Goal: Book appointment/travel/reservation

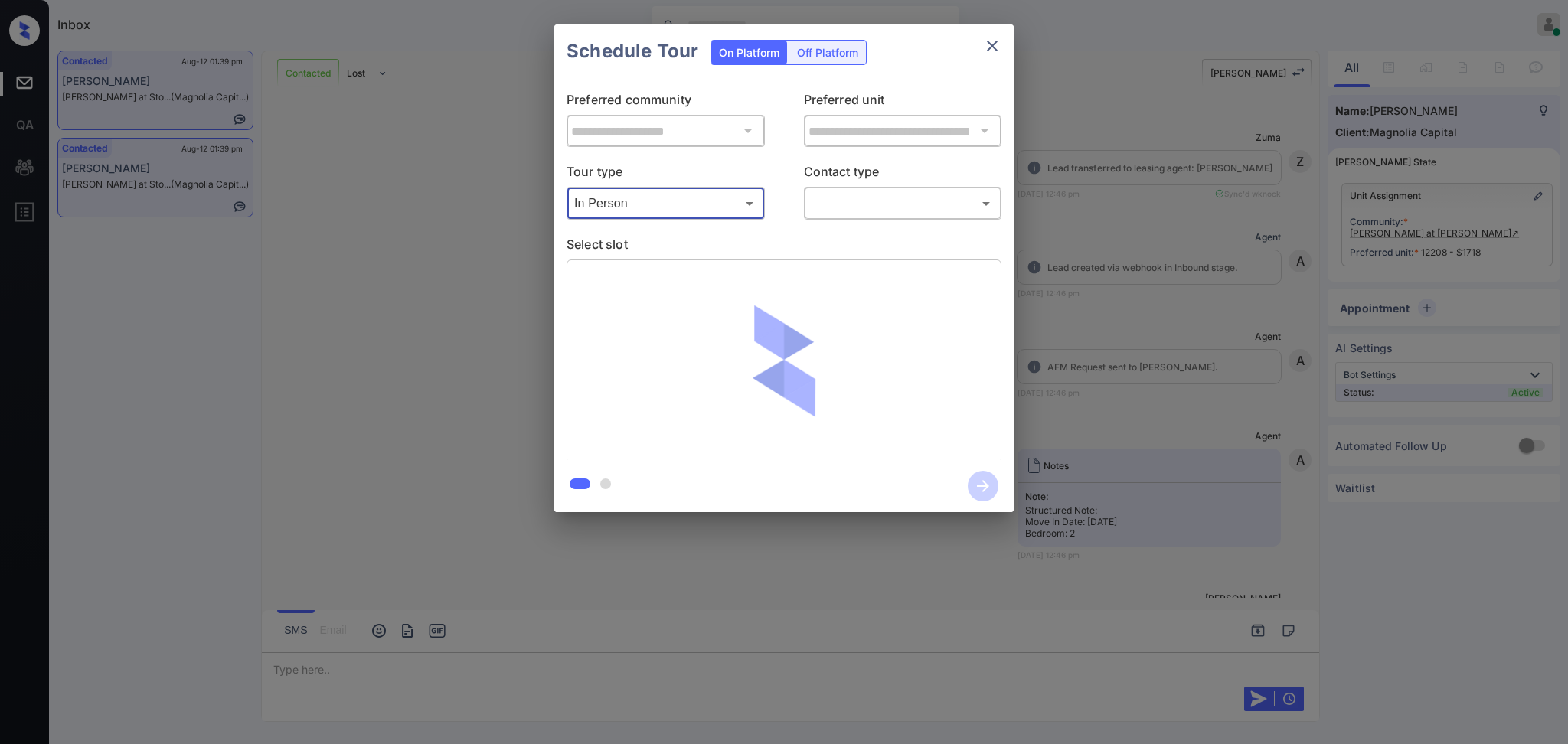
scroll to position [1980, 0]
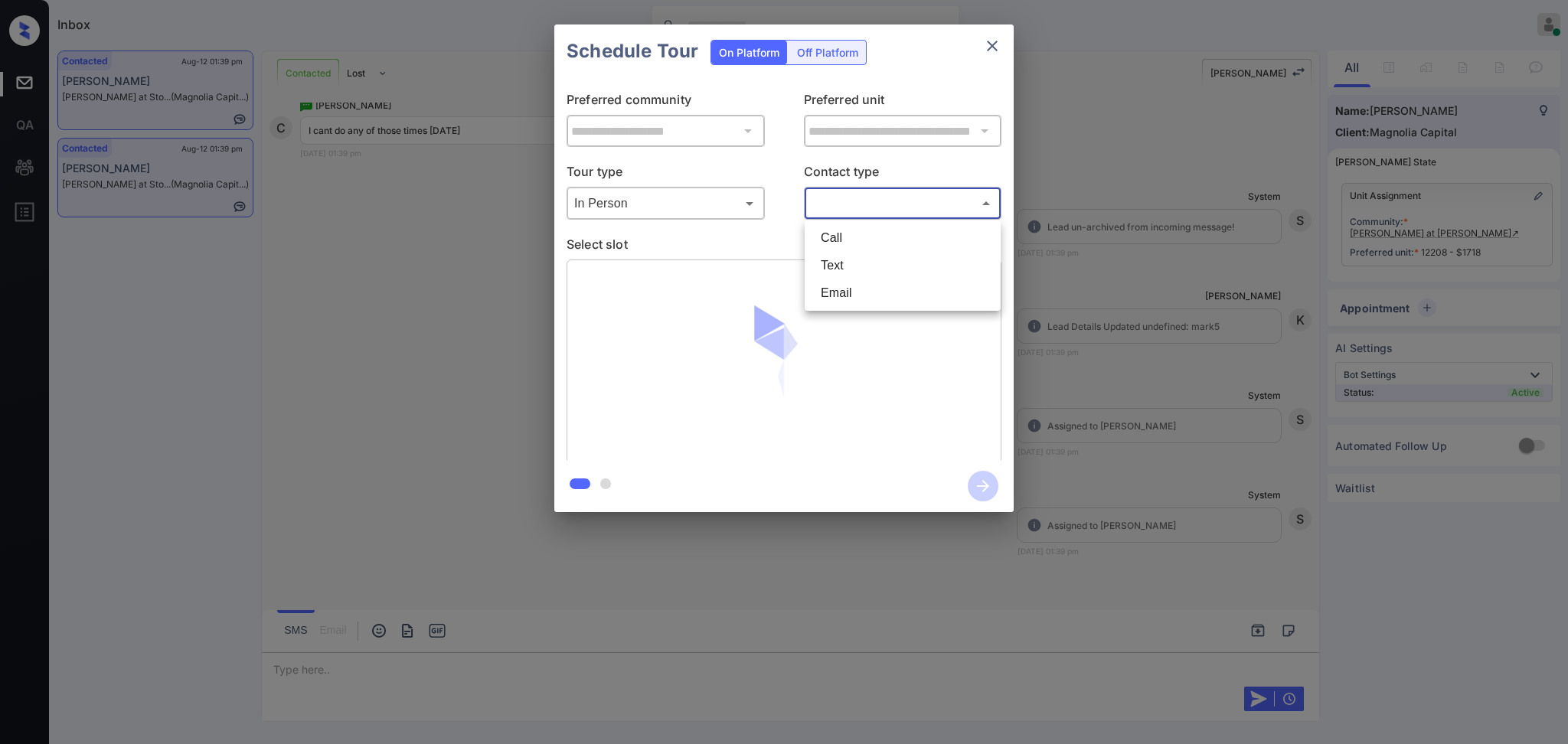
click at [826, 210] on body "Inbox [PERSON_NAME] Online Set yourself offline Set yourself on break Profile S…" at bounding box center [784, 372] width 1568 height 744
click at [840, 262] on li "Text" at bounding box center [903, 265] width 188 height 28
type input "****"
click at [697, 248] on p "Select slot" at bounding box center [784, 248] width 435 height 25
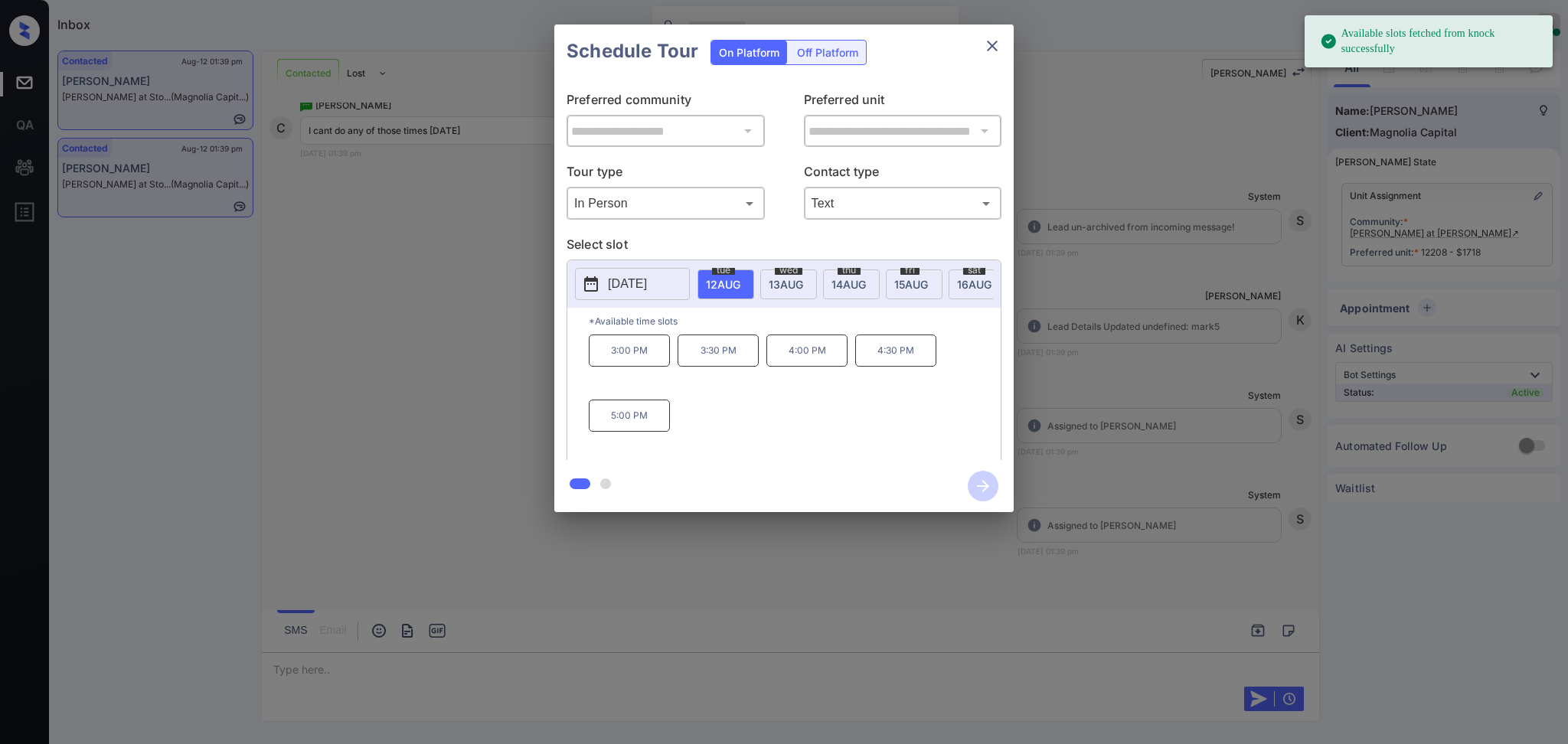
click at [641, 278] on p "2025-08-12" at bounding box center [627, 283] width 39 height 18
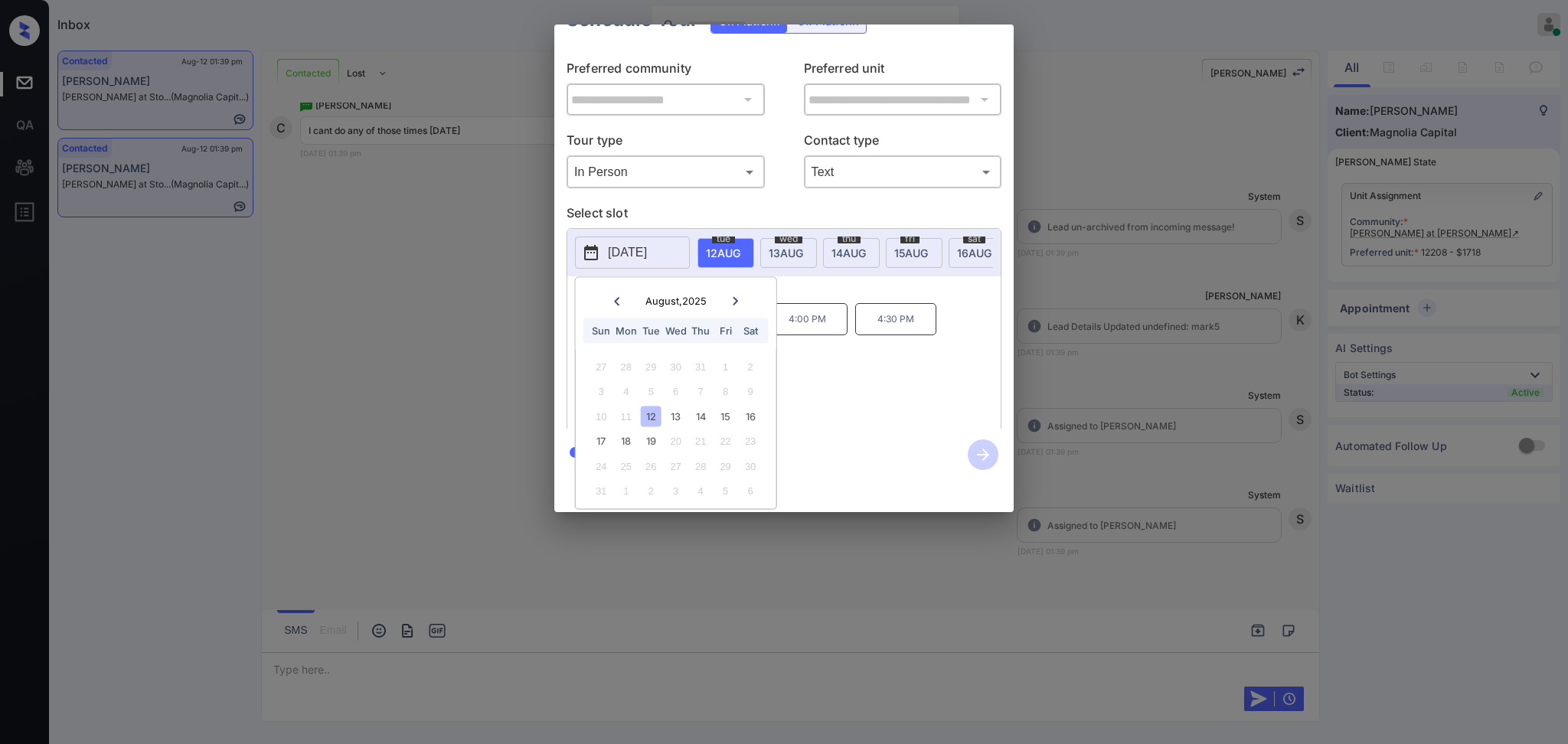
scroll to position [0, 0]
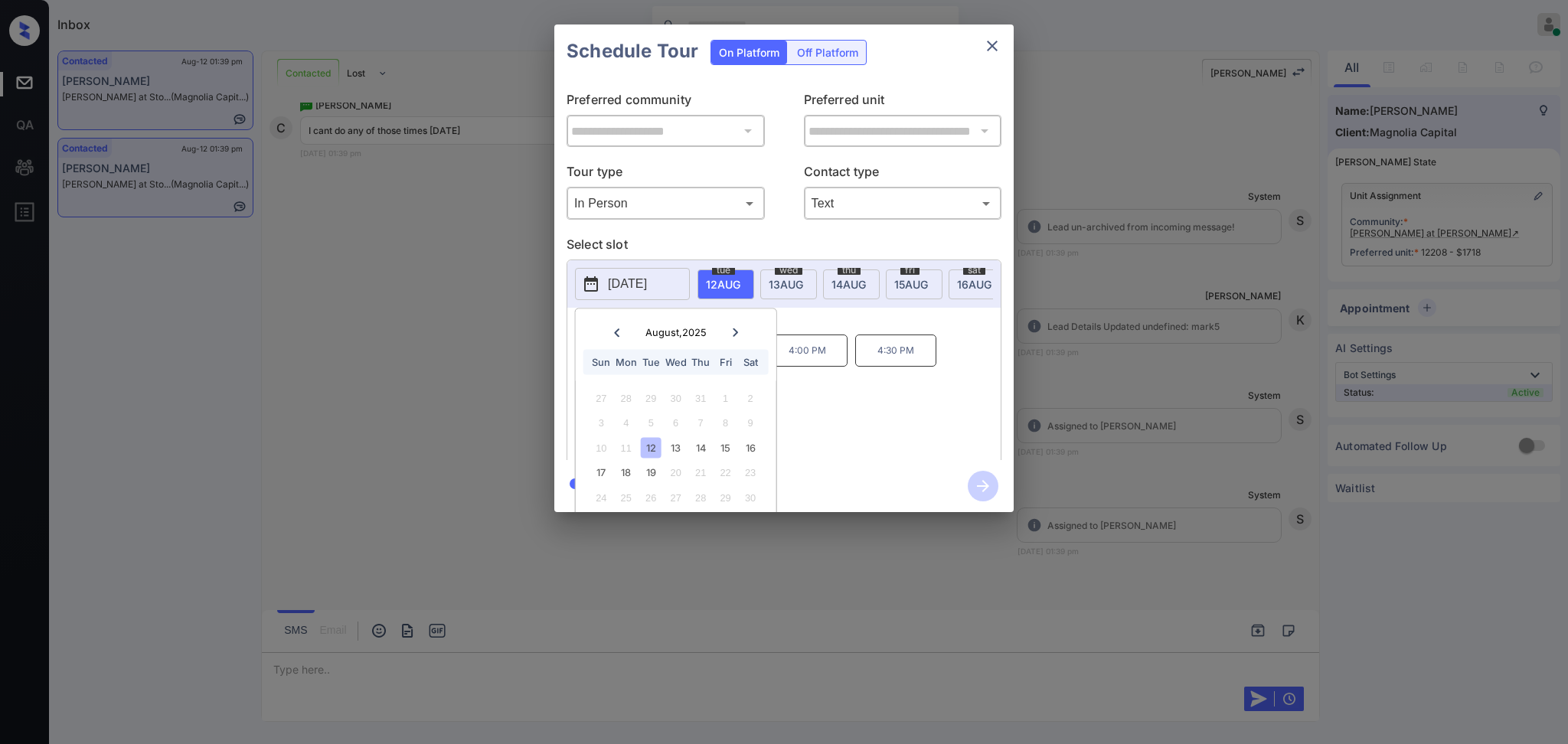
click at [302, 696] on div at bounding box center [784, 372] width 1568 height 744
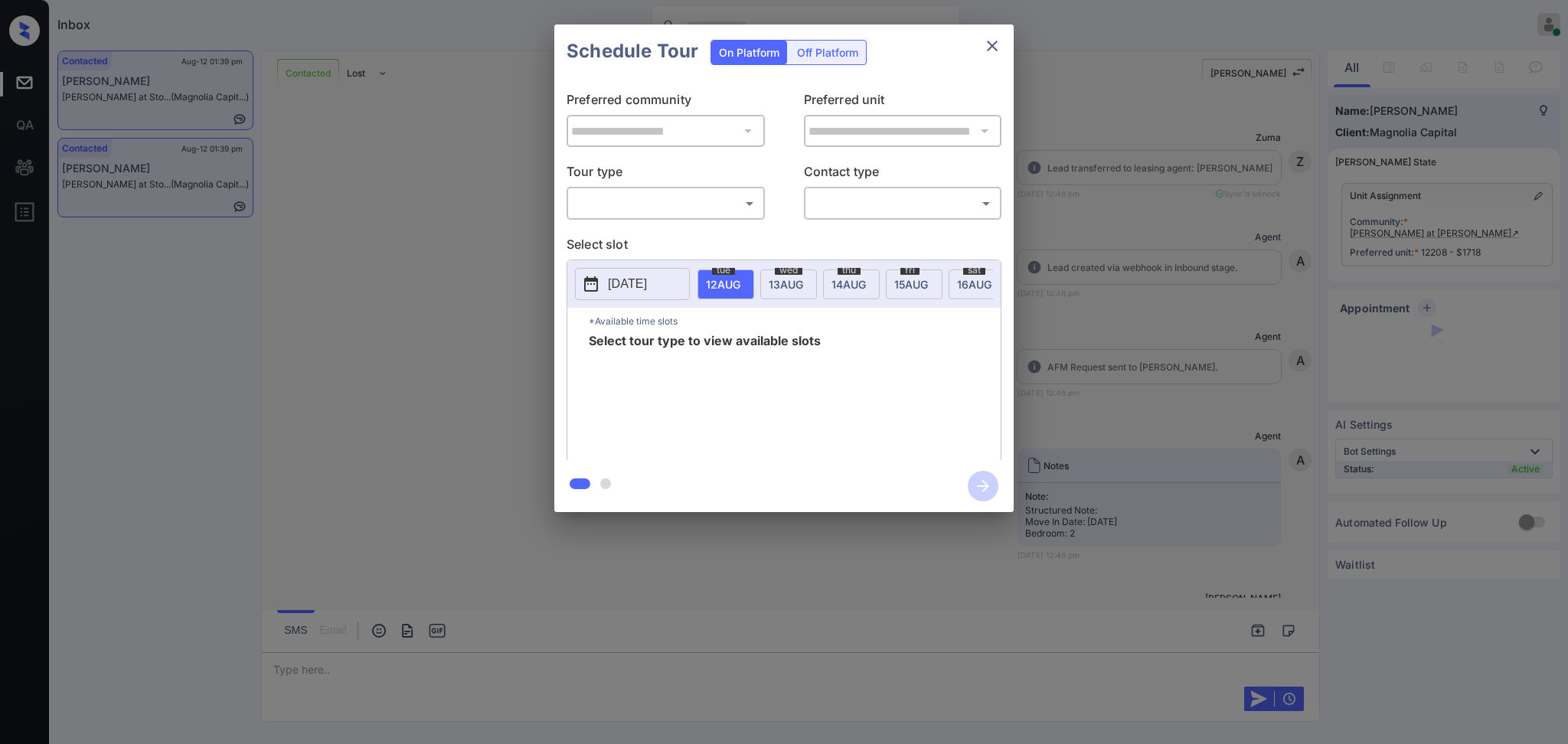
scroll to position [1980, 0]
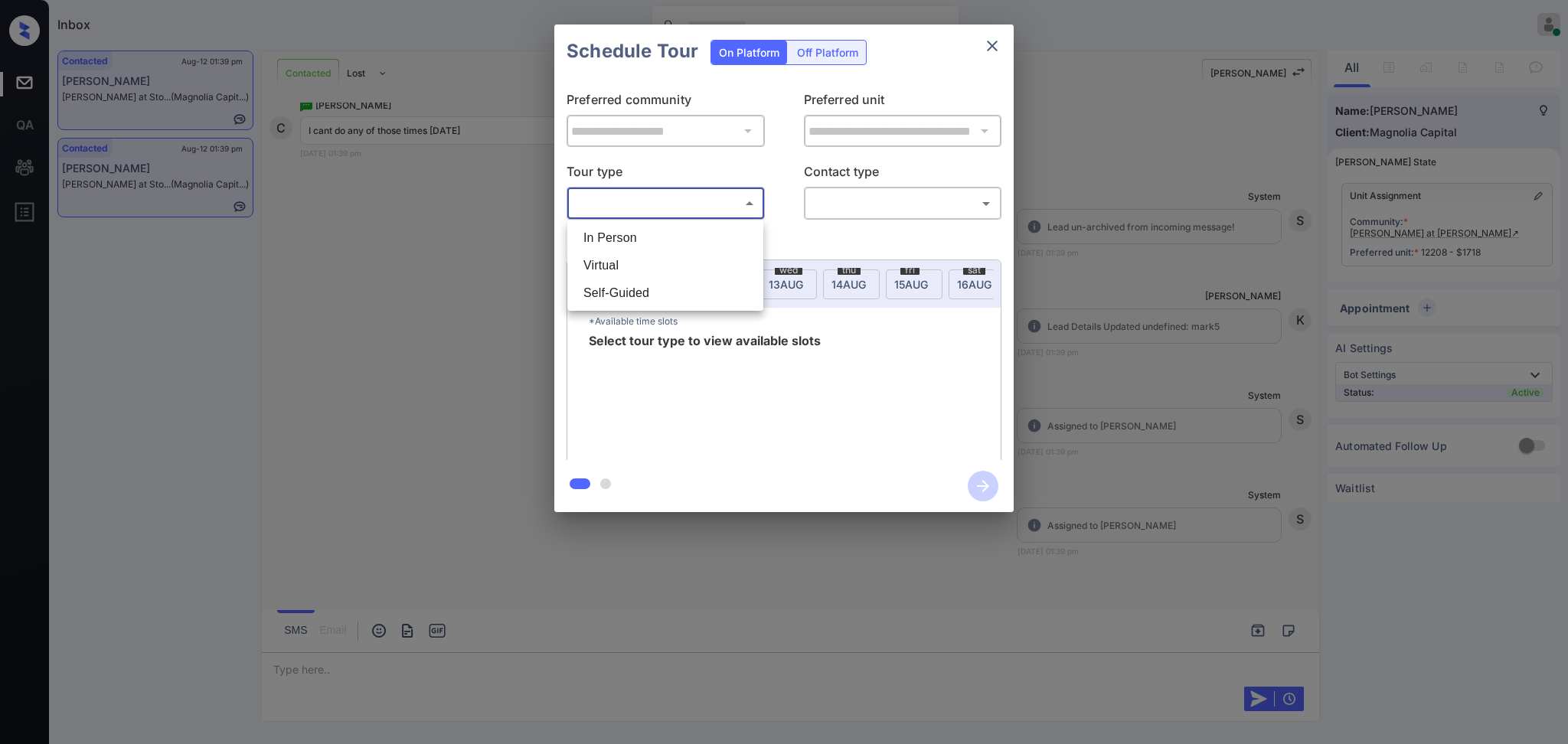
click at [608, 203] on body "Inbox [PERSON_NAME] Online Set yourself offline Set yourself on break Profile S…" at bounding box center [784, 372] width 1568 height 744
click at [616, 225] on li "In Person" at bounding box center [665, 238] width 188 height 28
type input "********"
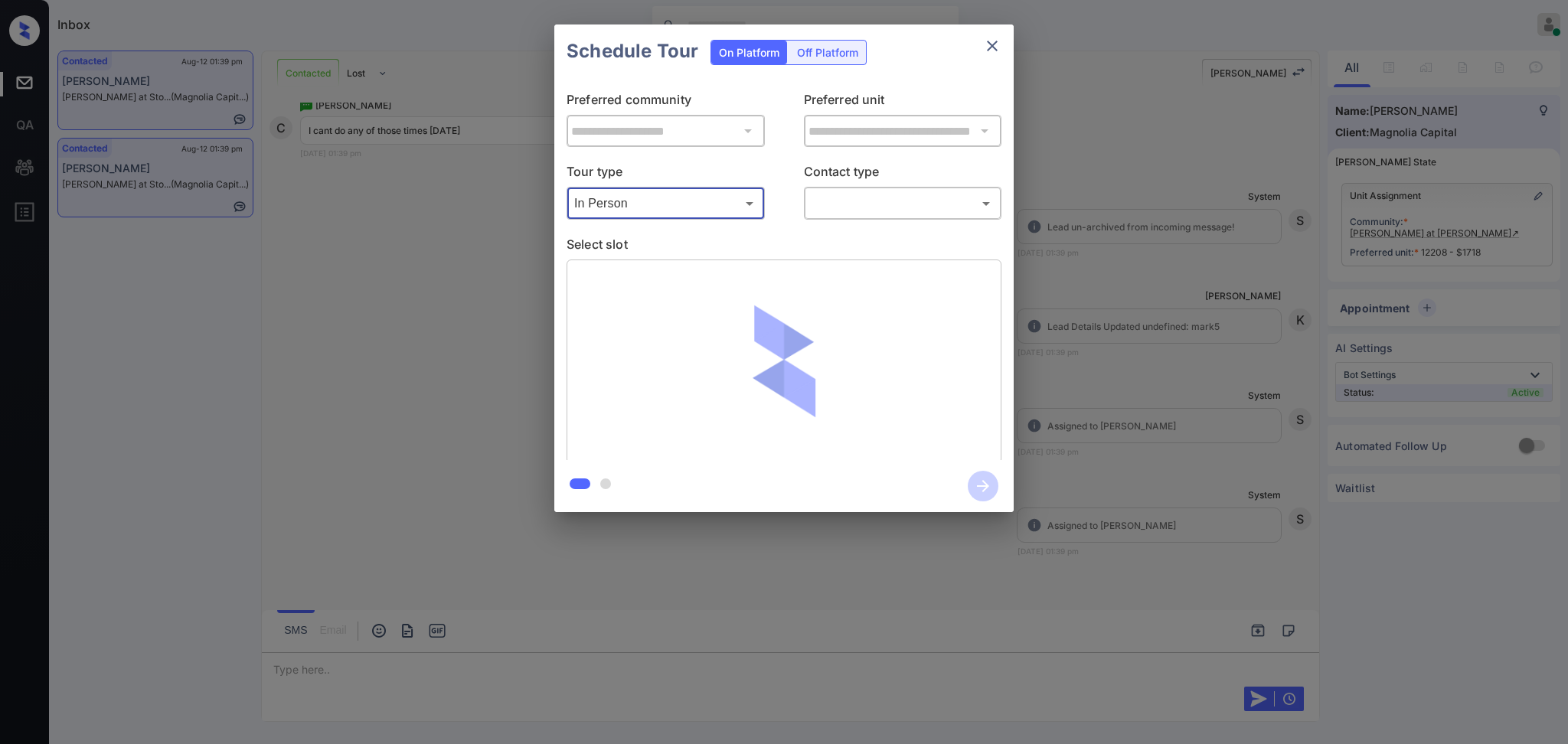
click at [866, 190] on body "Inbox [PERSON_NAME] Online Set yourself offline Set yourself on break Profile S…" at bounding box center [784, 372] width 1568 height 744
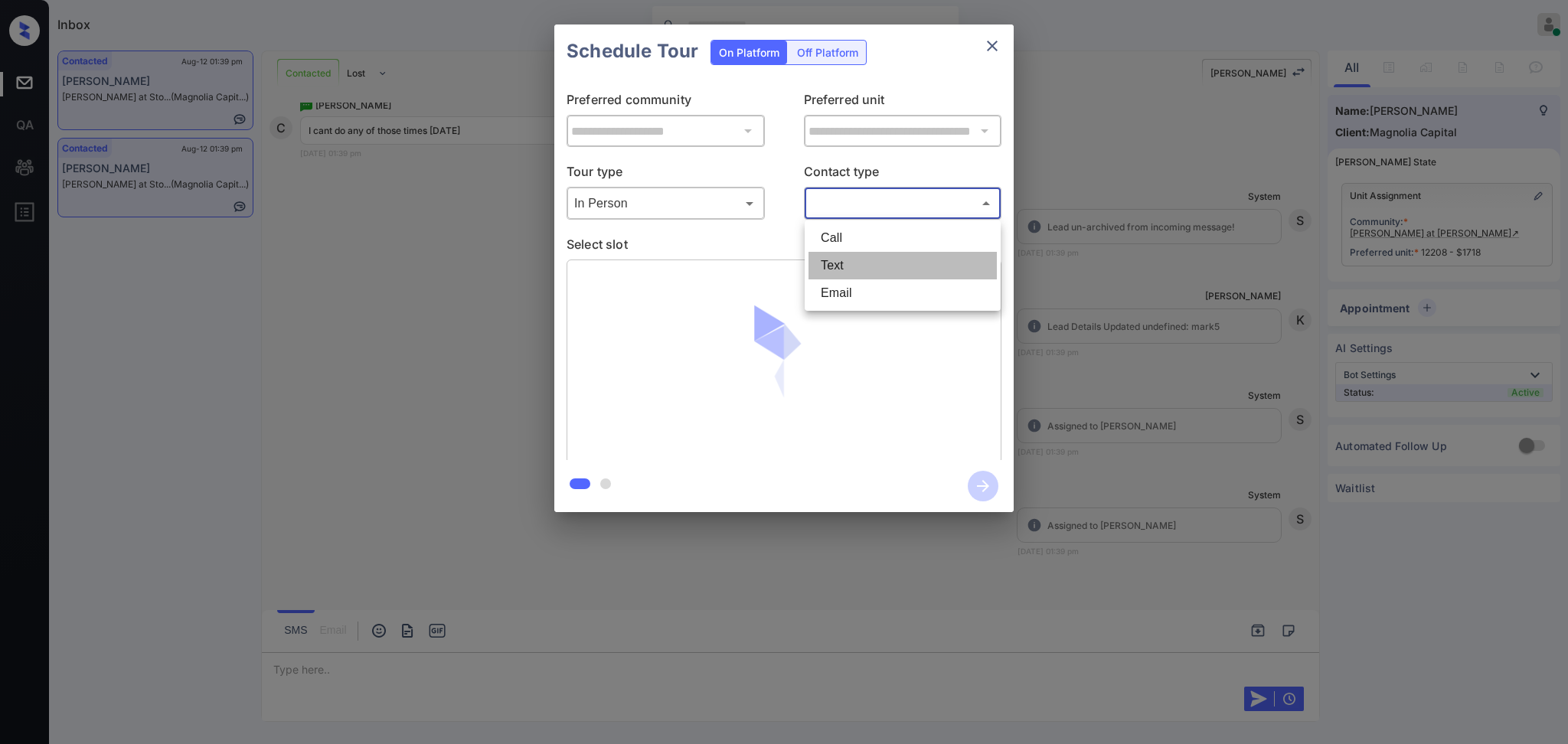
click at [844, 263] on li "Text" at bounding box center [903, 265] width 188 height 28
type input "****"
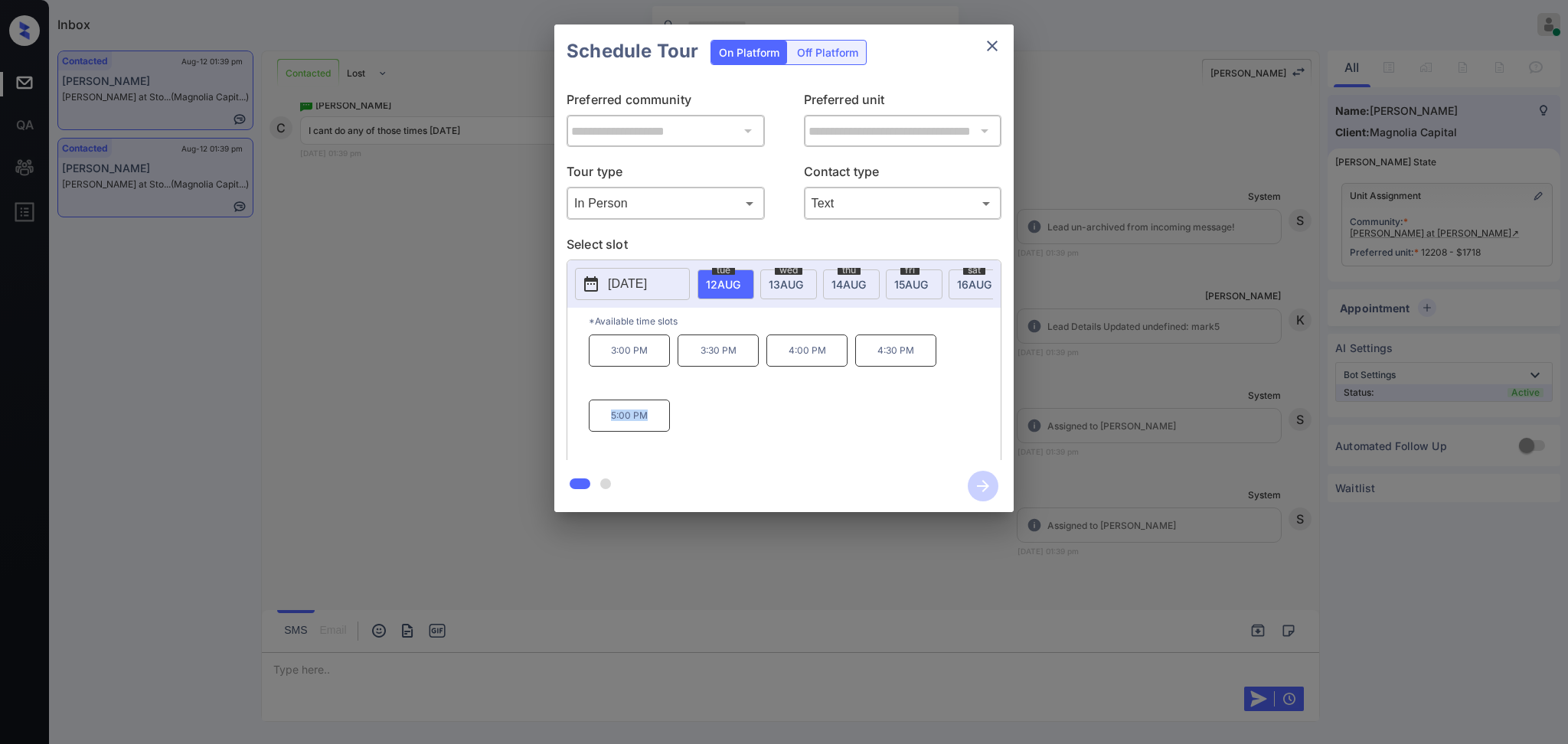
drag, startPoint x: 592, startPoint y: 430, endPoint x: 711, endPoint y: 428, distance: 119.0
click at [683, 430] on div "3:00 PM 3:30 PM 4:00 PM 4:30 PM 5:00 PM" at bounding box center [794, 396] width 412 height 123
copy p "5:00 PM"
click at [999, 38] on icon "close" at bounding box center [992, 45] width 18 height 18
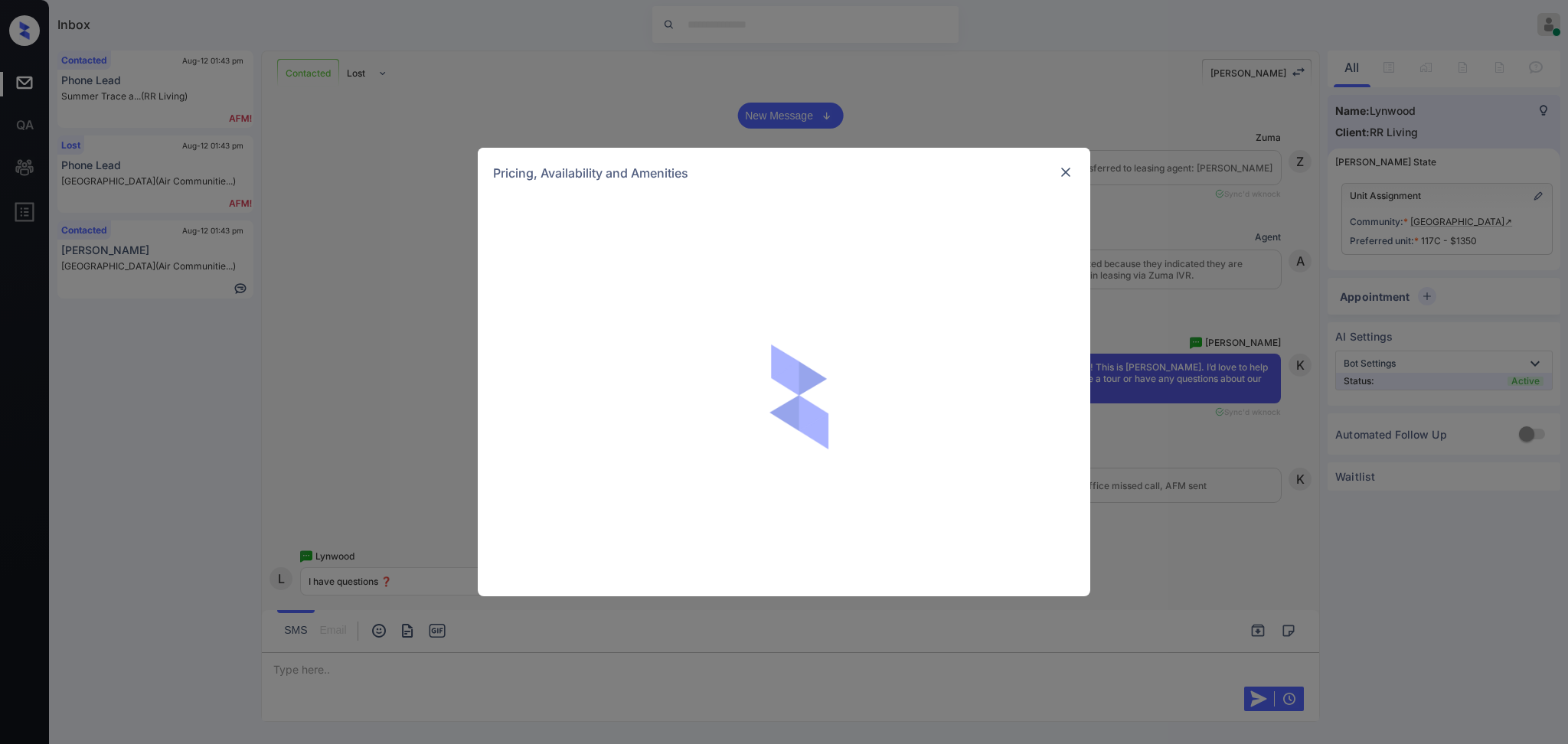
scroll to position [2392, 0]
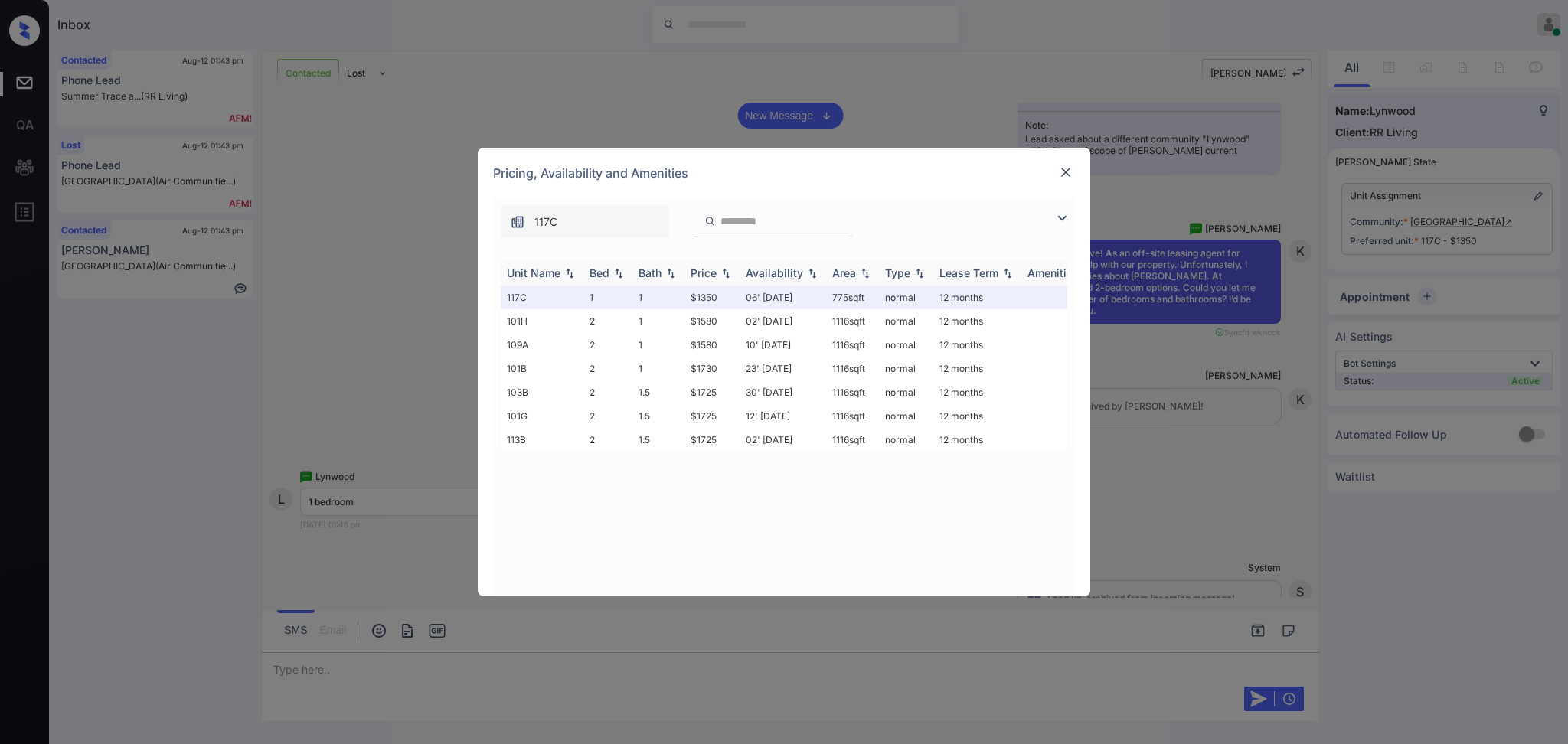
click at [608, 271] on div "Bed" at bounding box center [599, 274] width 20 height 13
drag, startPoint x: 685, startPoint y: 441, endPoint x: 737, endPoint y: 441, distance: 52.0
click at [733, 441] on td "$1350" at bounding box center [712, 440] width 55 height 24
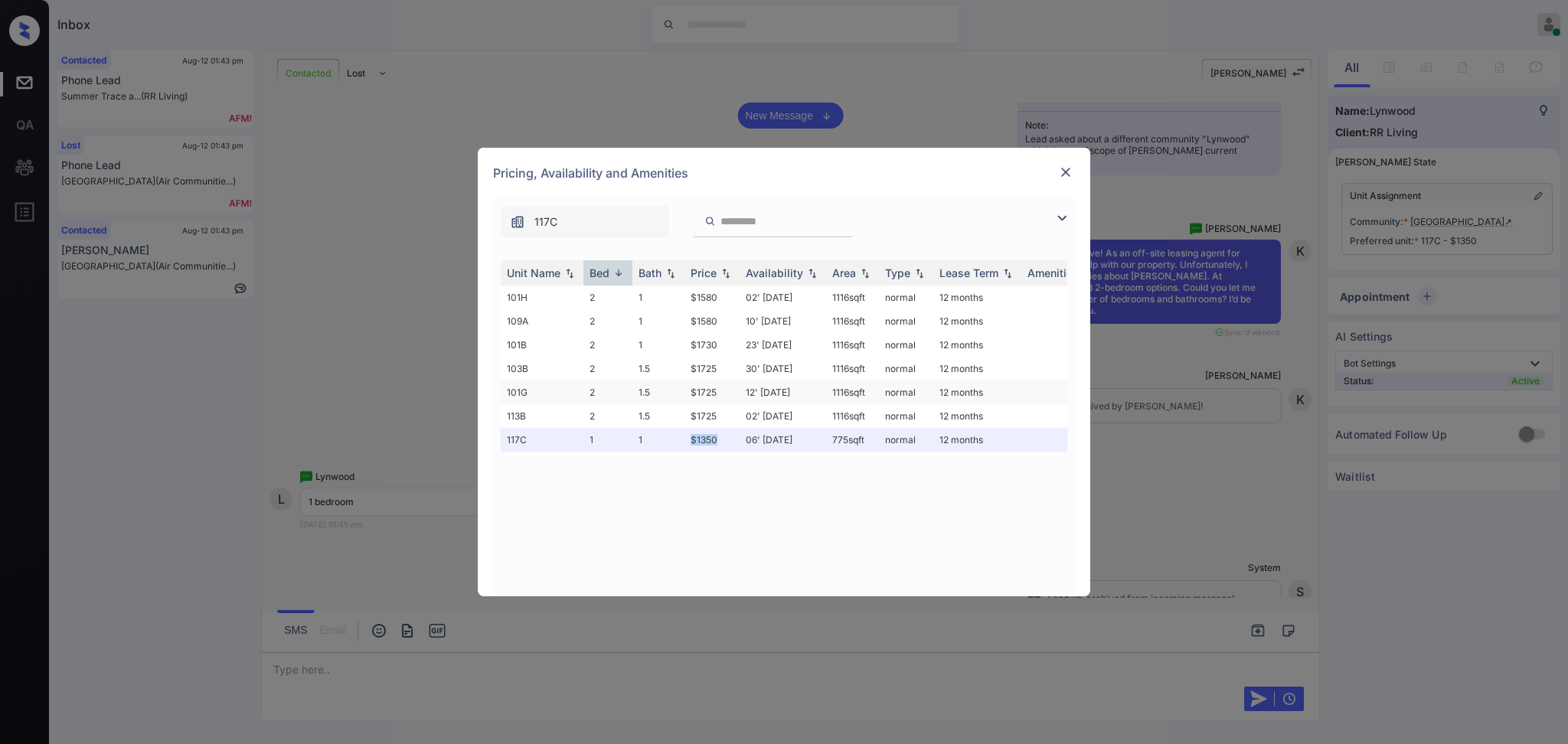
copy td "$1350"
click at [1065, 167] on img at bounding box center [1066, 172] width 15 height 15
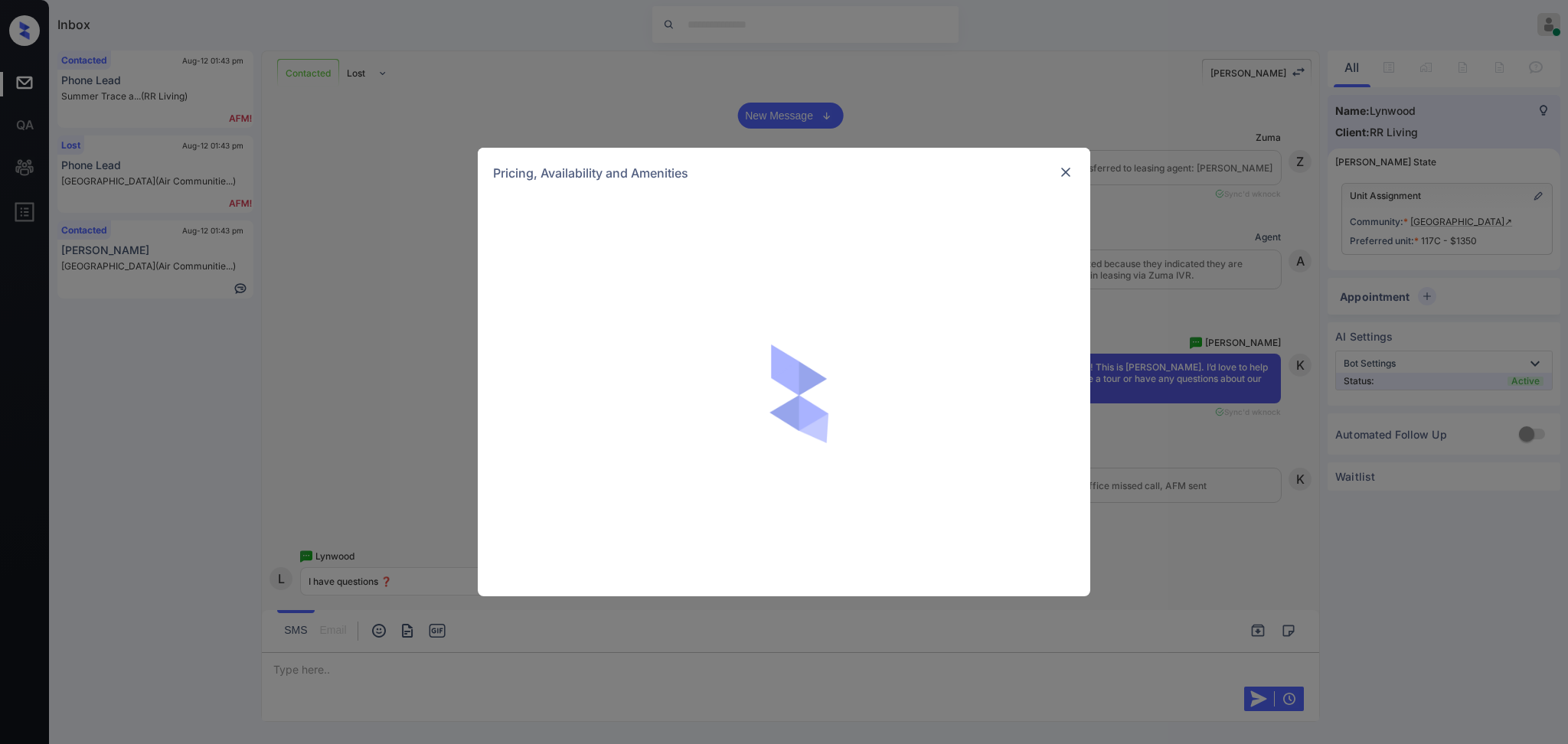
scroll to position [3320, 0]
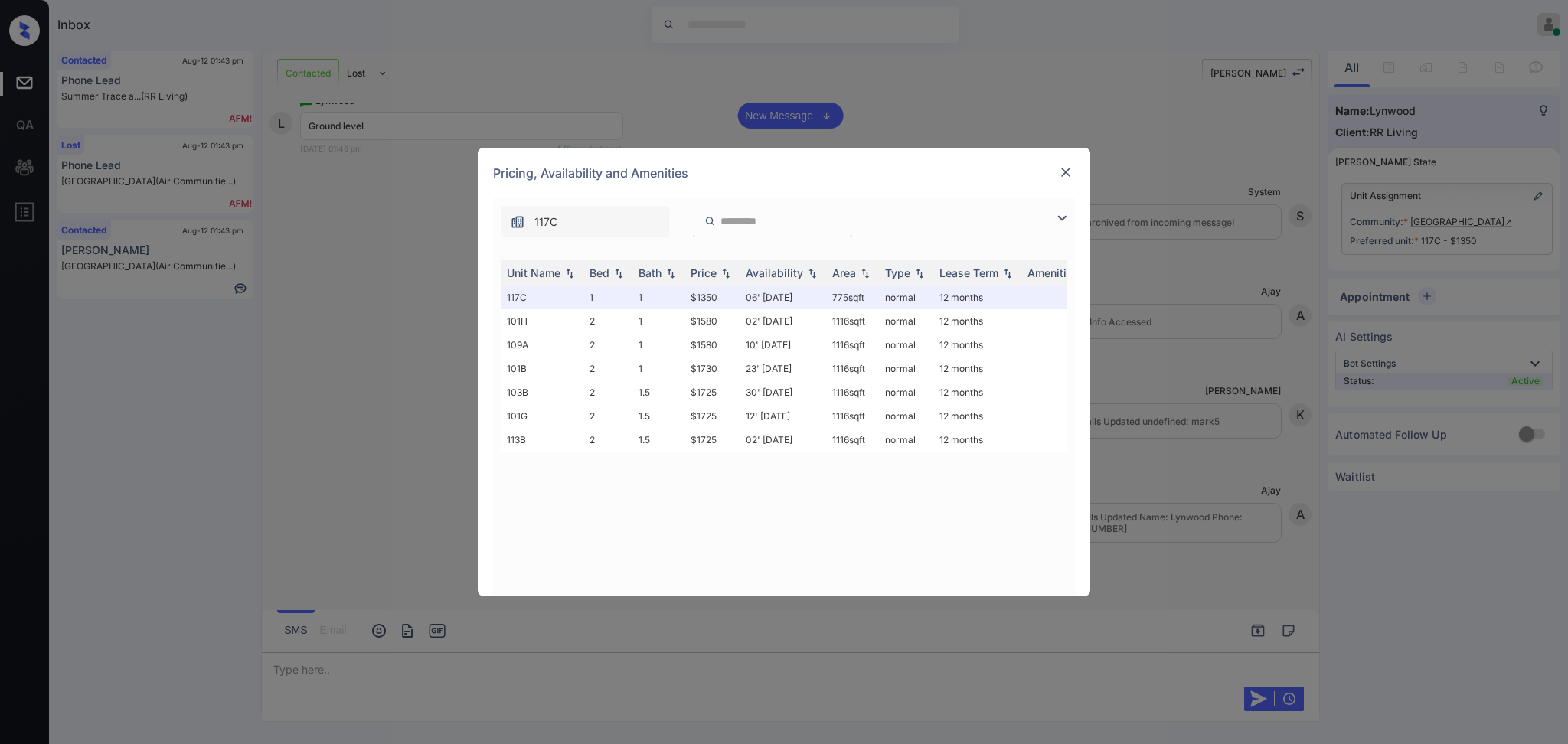
click at [1060, 173] on img at bounding box center [1066, 172] width 15 height 15
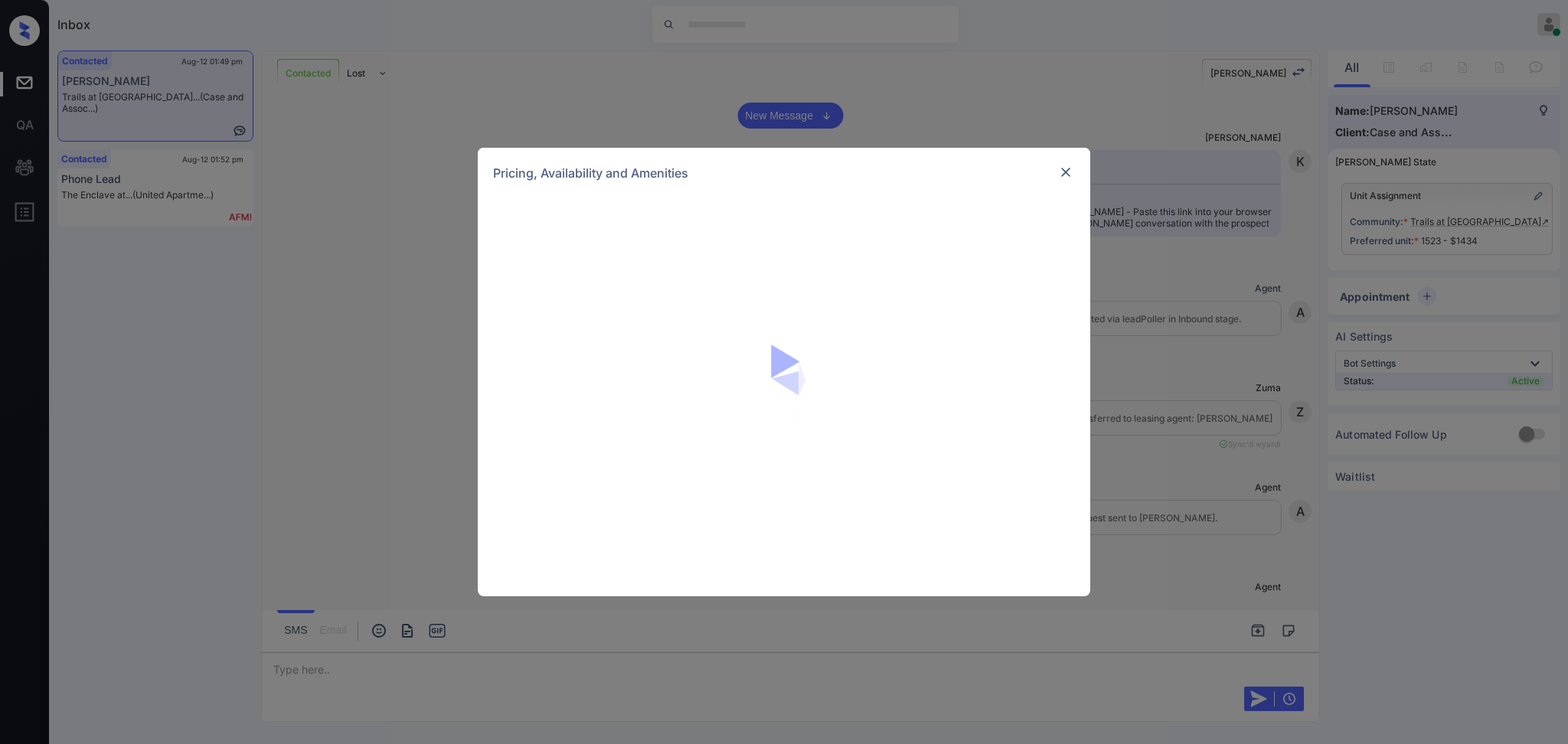
scroll to position [5265, 0]
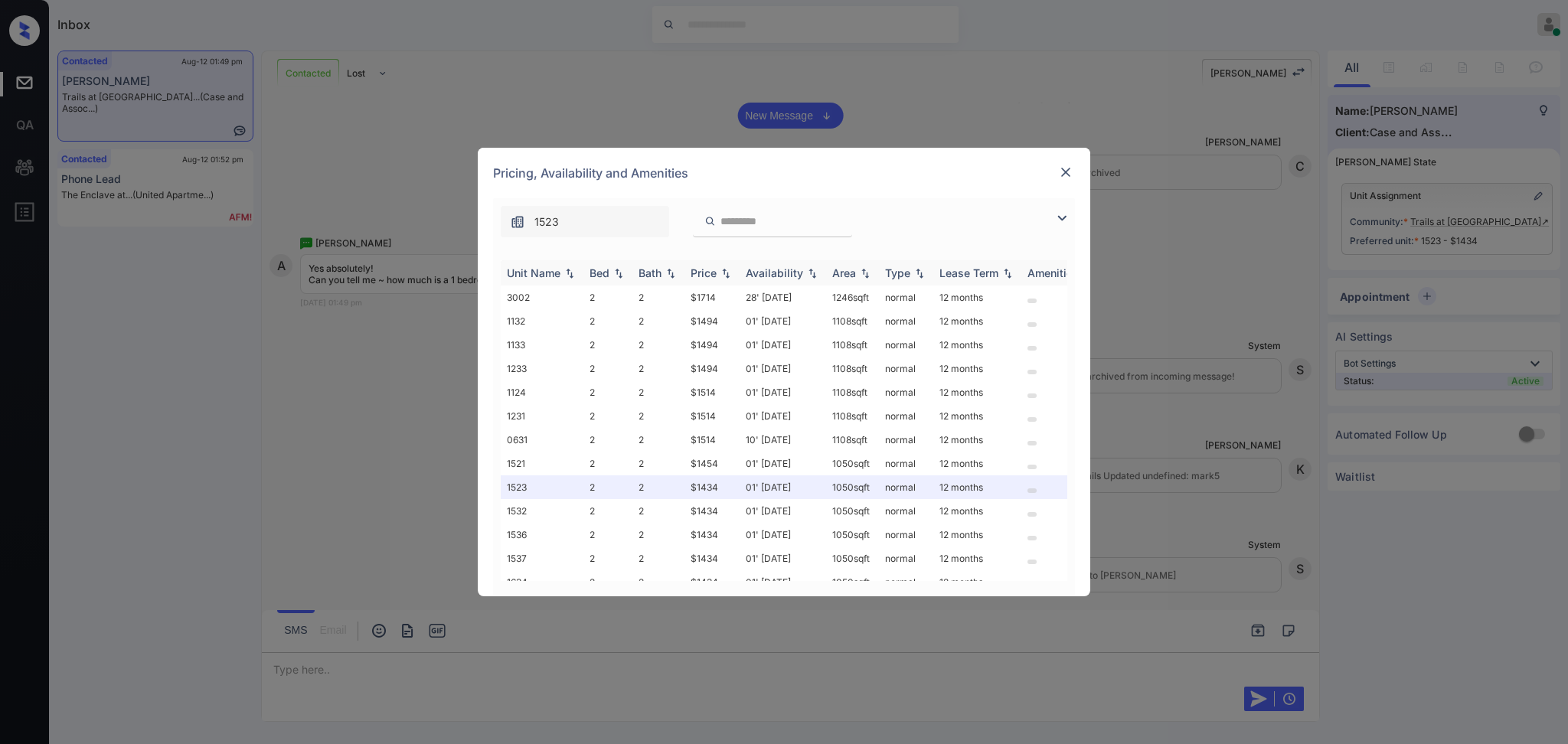
click at [600, 274] on div "Bed" at bounding box center [599, 274] width 20 height 13
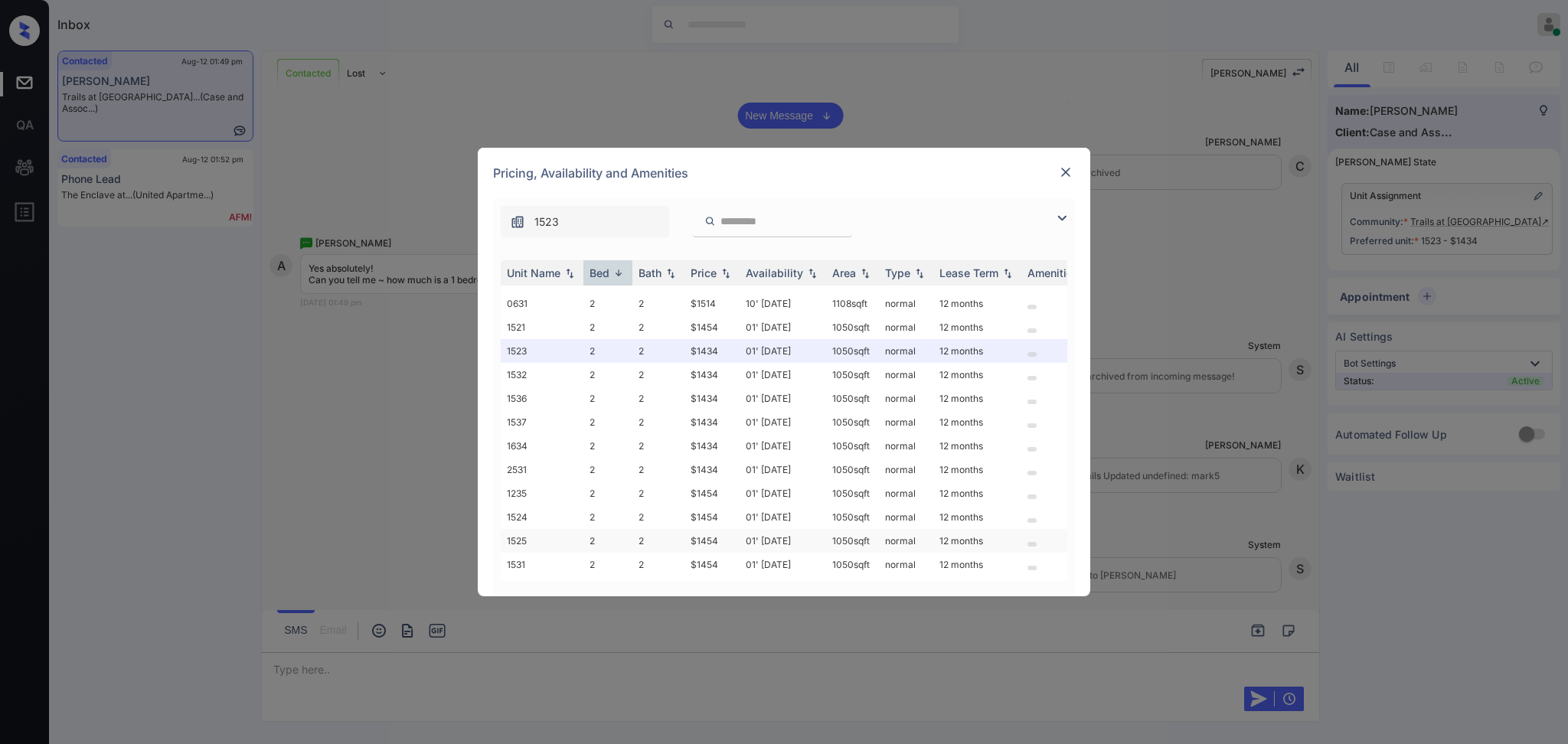
scroll to position [359, 0]
click at [1057, 165] on div at bounding box center [1066, 172] width 18 height 18
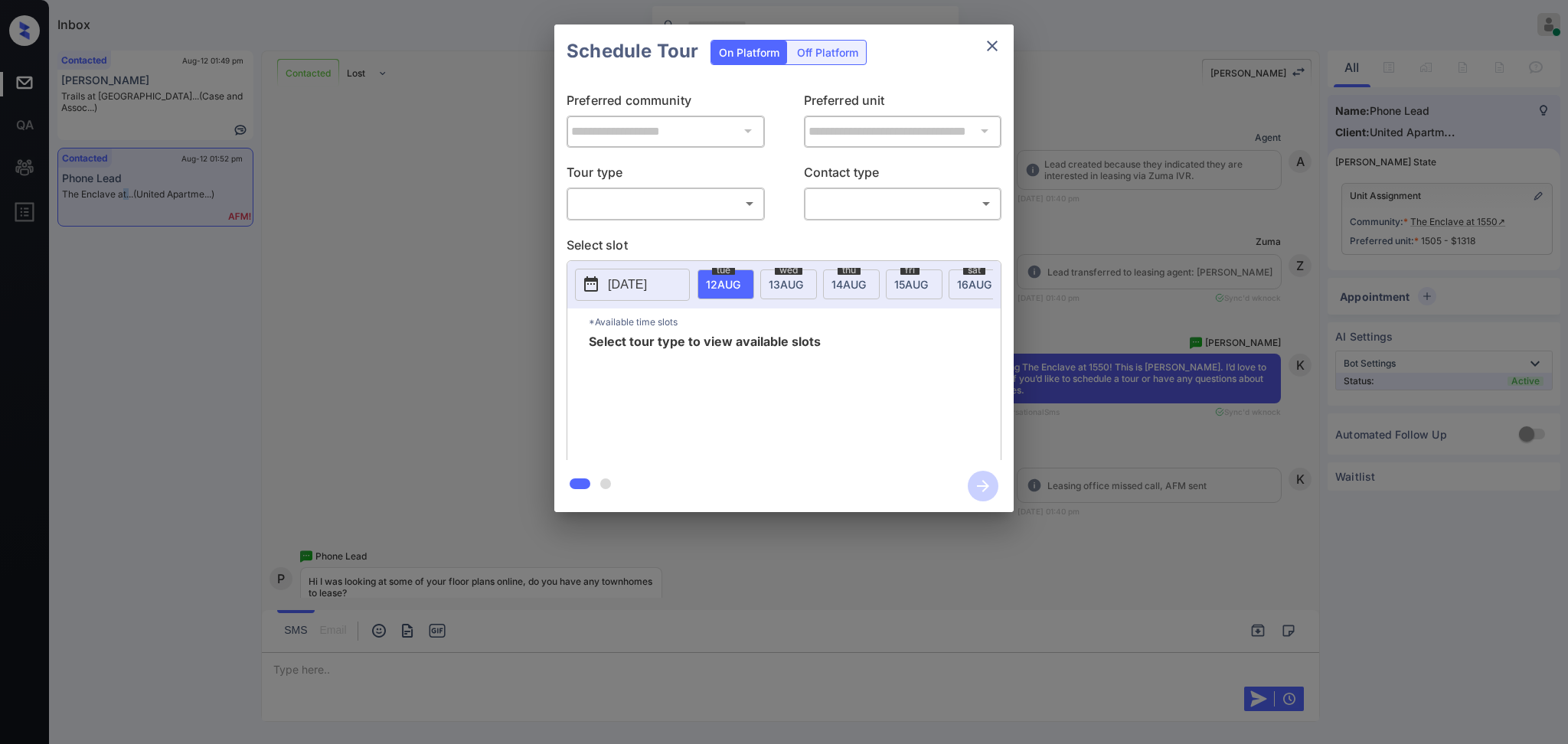
scroll to position [852, 0]
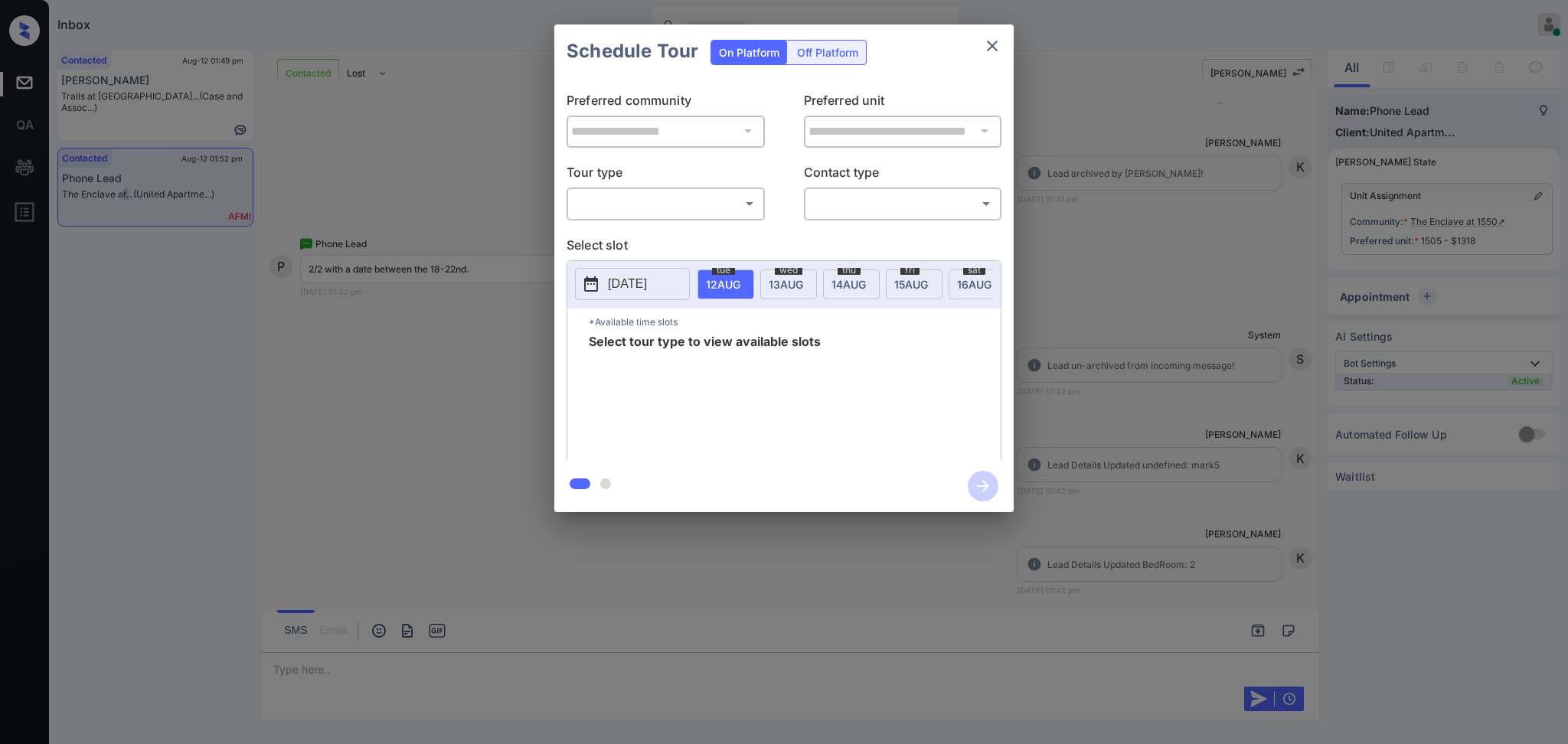
click at [712, 210] on body "Inbox [PERSON_NAME] Online Set yourself offline Set yourself on break Profile S…" at bounding box center [784, 372] width 1568 height 744
click at [675, 229] on li "In Person" at bounding box center [665, 238] width 188 height 28
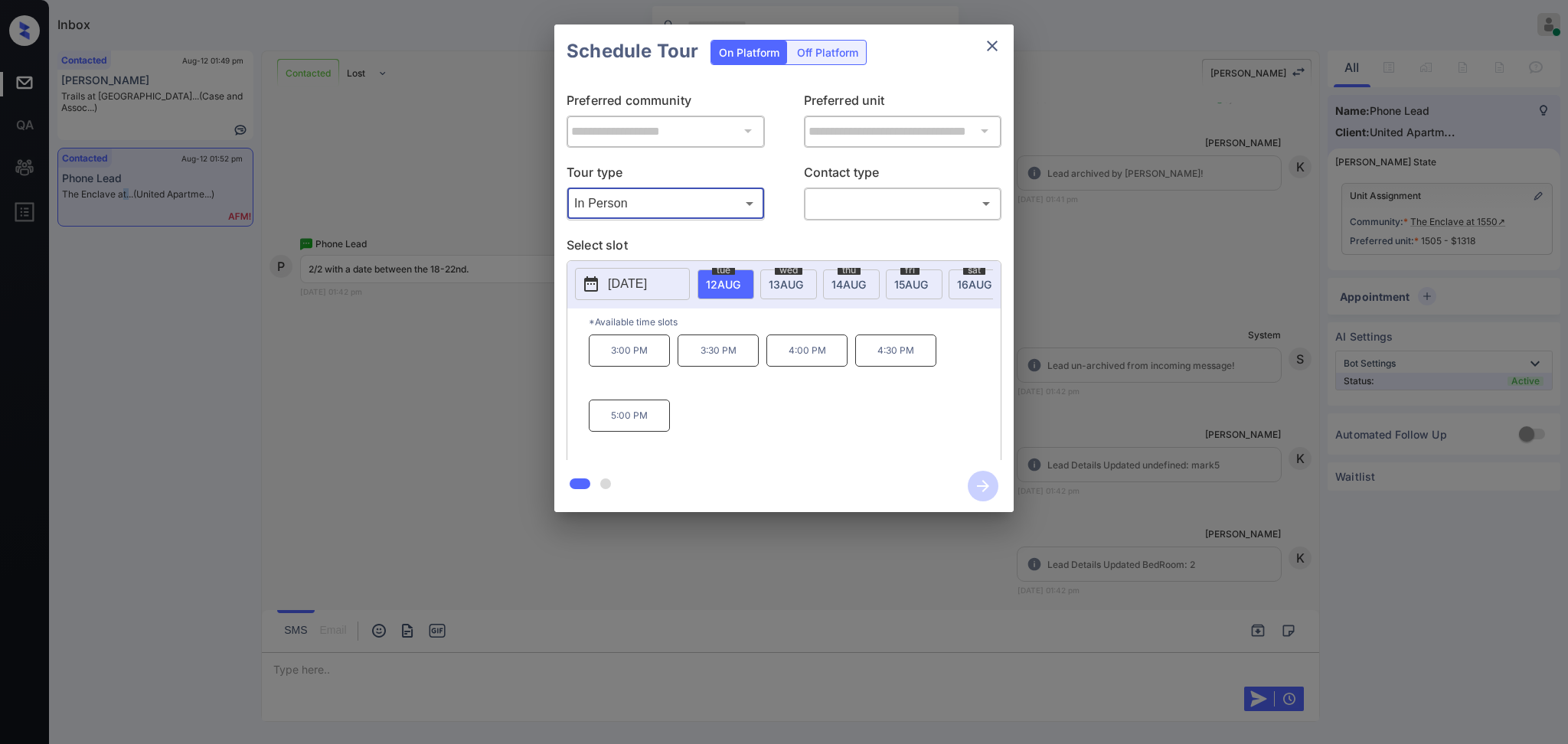
type input "********"
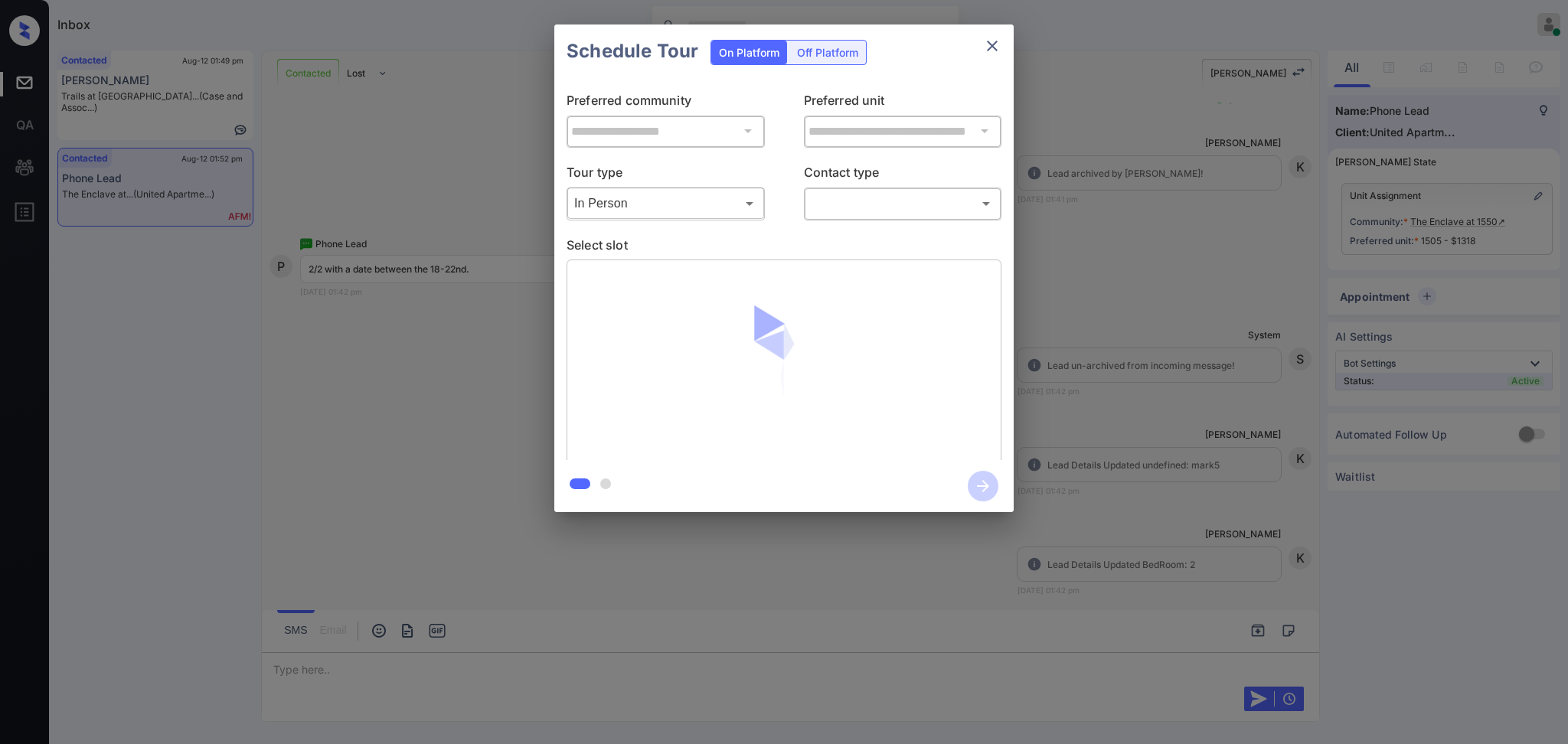
click at [865, 185] on p "Contact type" at bounding box center [903, 175] width 199 height 25
click at [860, 211] on body "Inbox Ajay Kumar Online Set yourself offline Set yourself on break Profile Swit…" at bounding box center [784, 372] width 1568 height 744
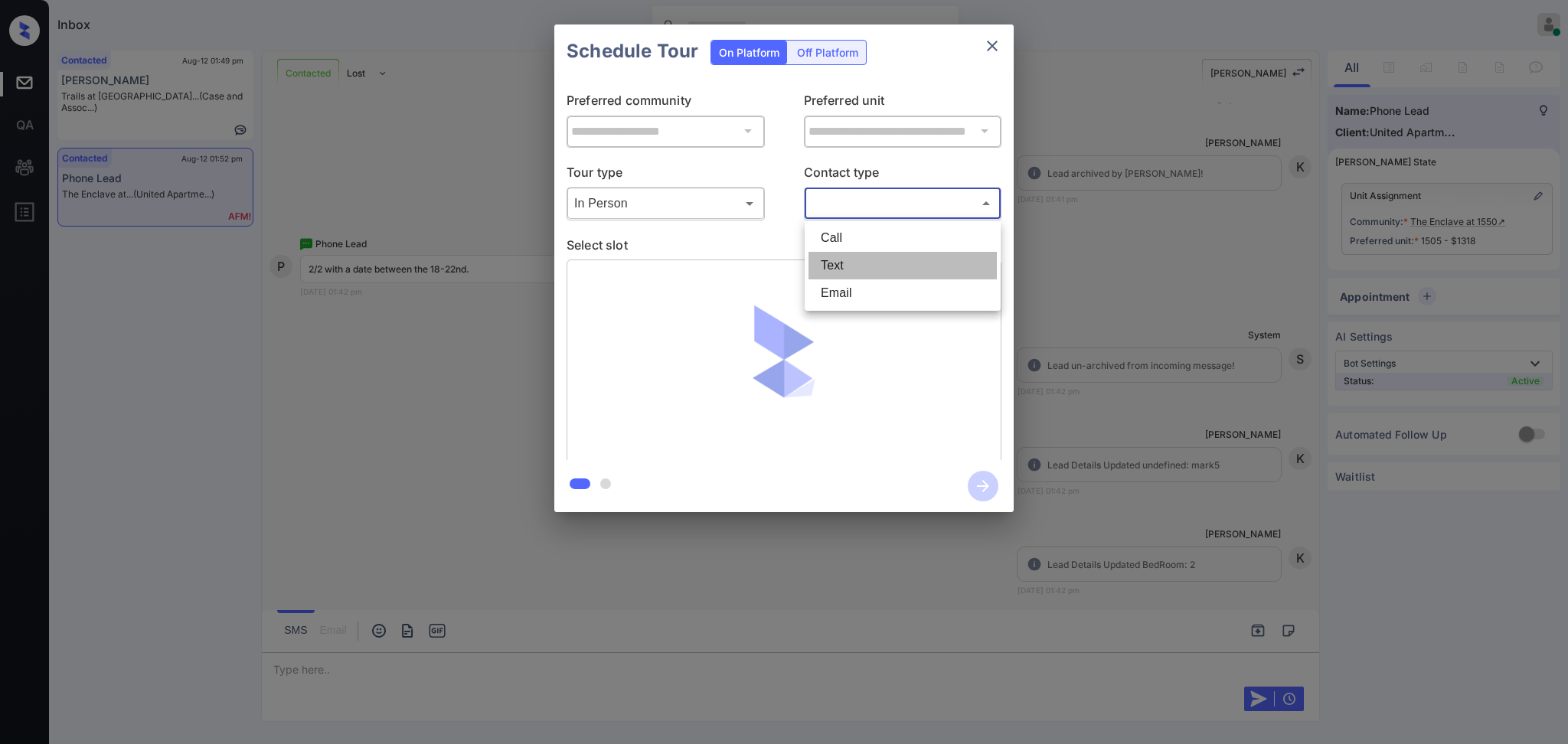
click at [857, 258] on li "Text" at bounding box center [903, 265] width 188 height 28
type input "****"
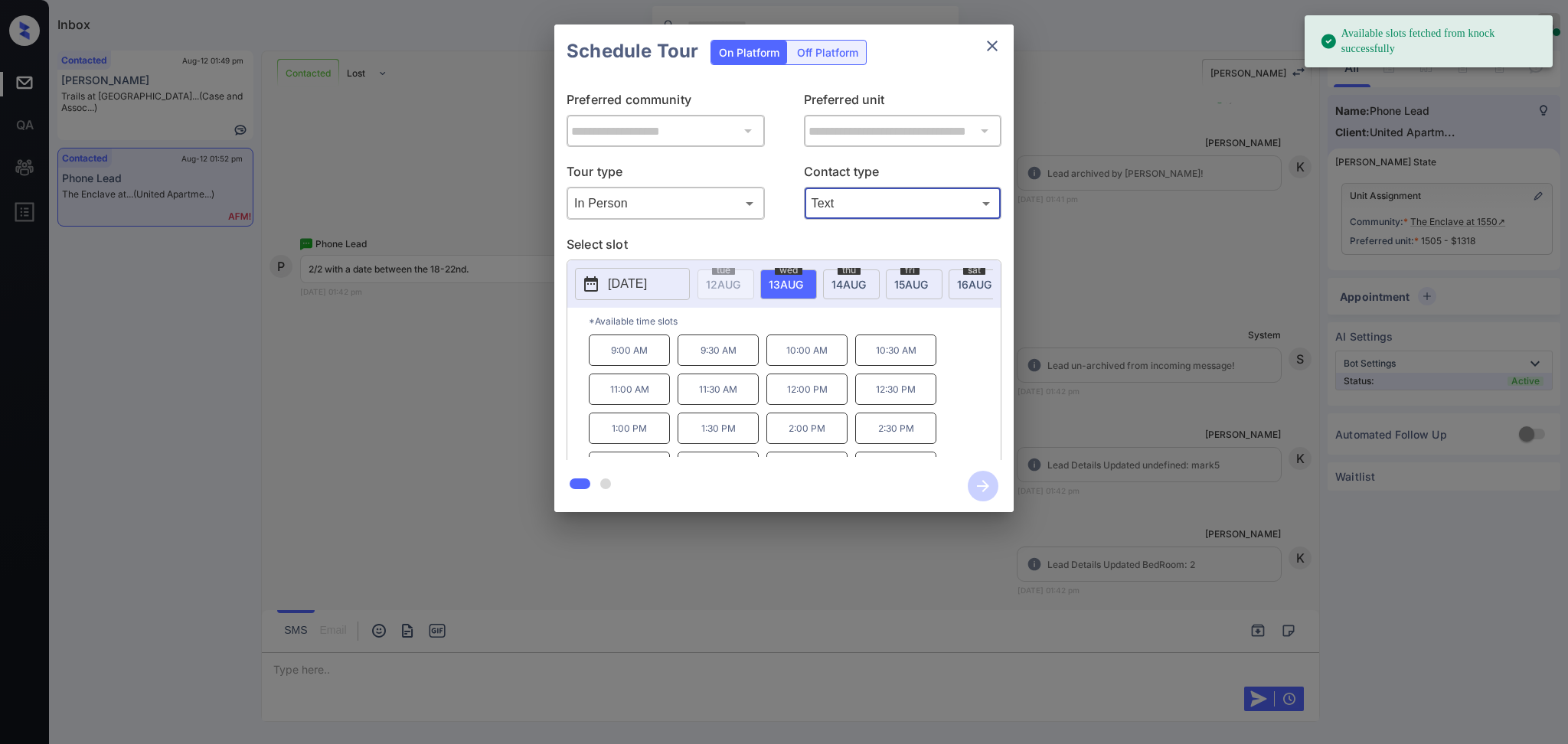
click at [641, 286] on p "[DATE]" at bounding box center [627, 283] width 39 height 18
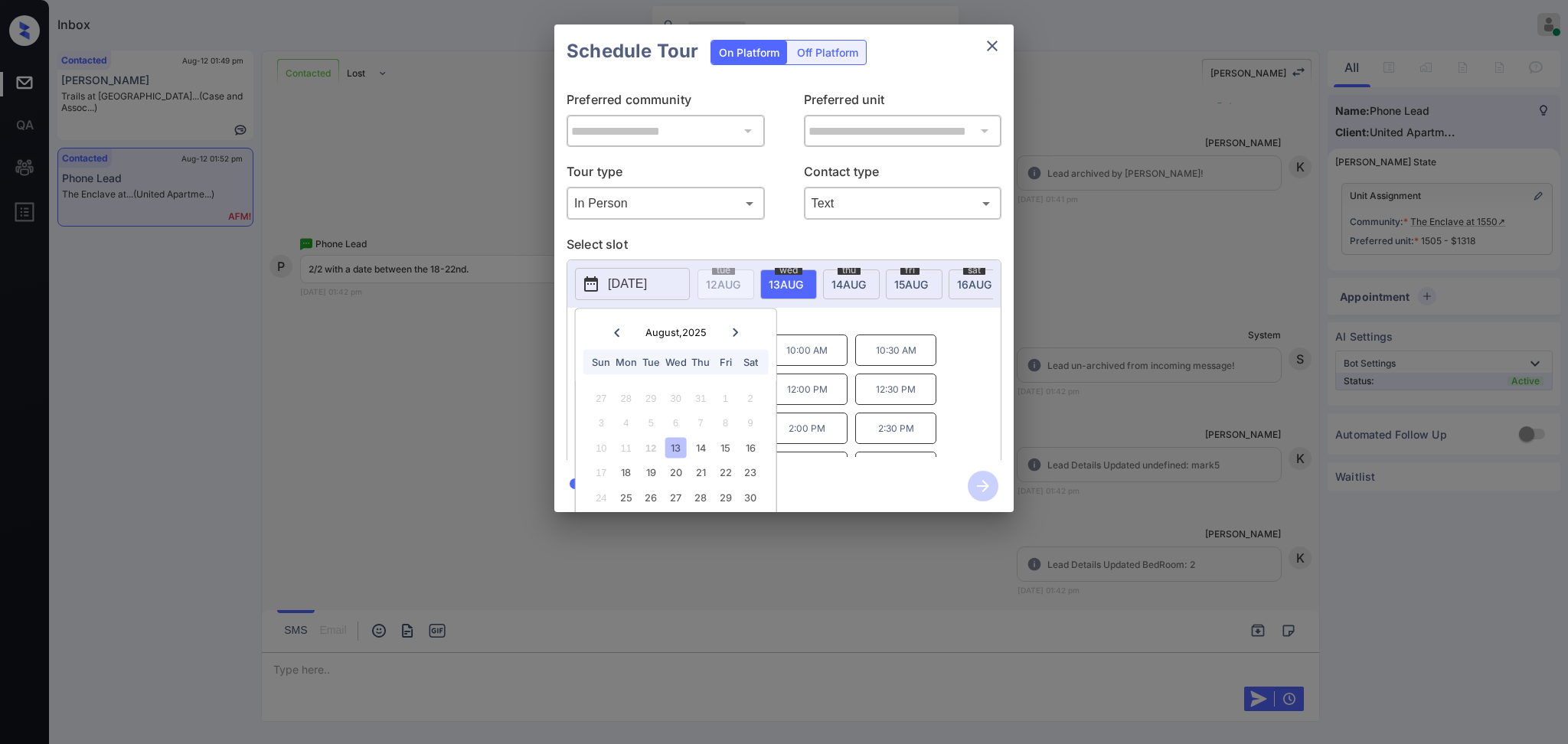
scroll to position [52, 0]
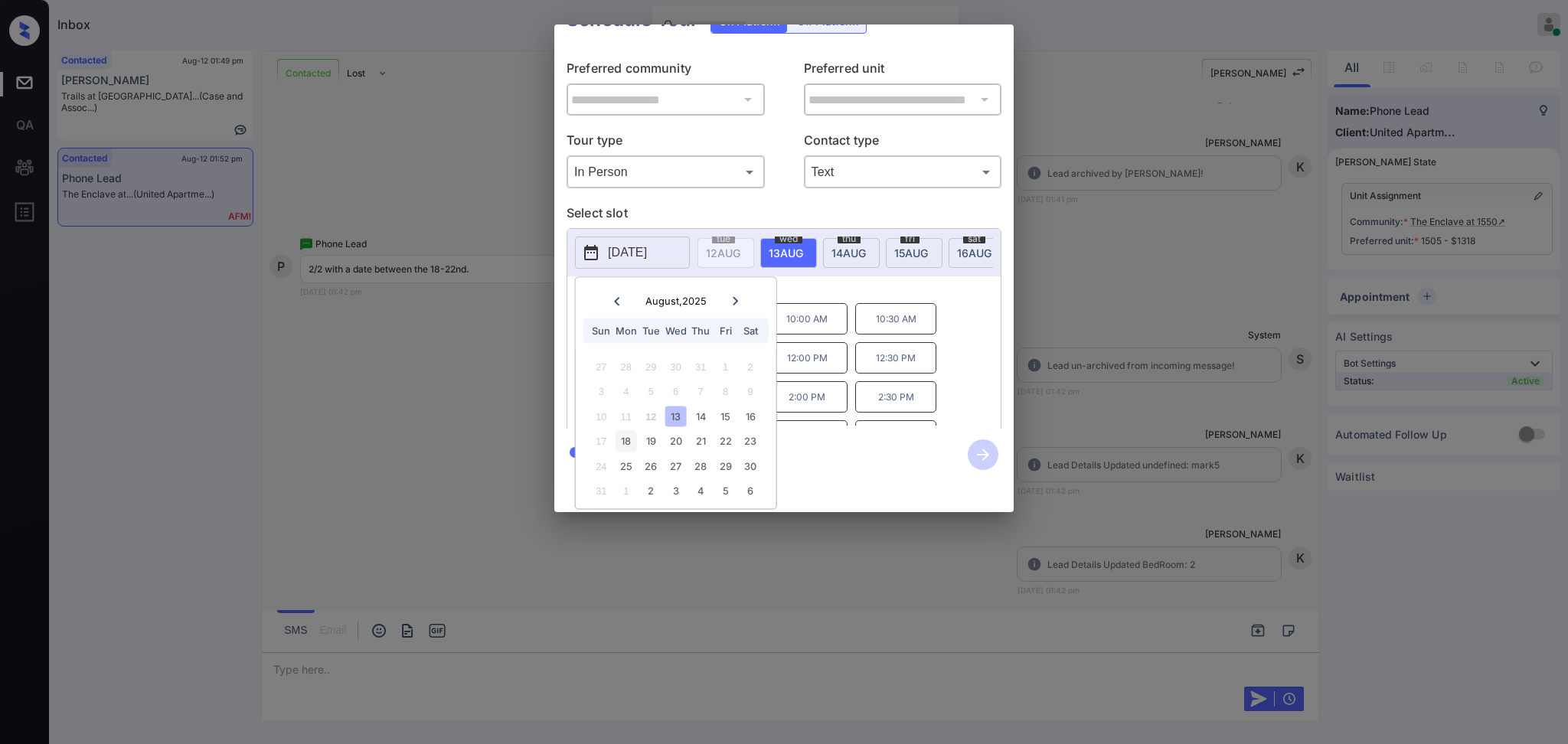
click at [628, 431] on div "18" at bounding box center [626, 442] width 21 height 21
click at [833, 293] on div "2025-08-18 August , 2025 Sun Mon Tue Wed Thu Fri Sat 27 28 29 30 31 1 2 3 4 5 6…" at bounding box center [784, 331] width 435 height 206
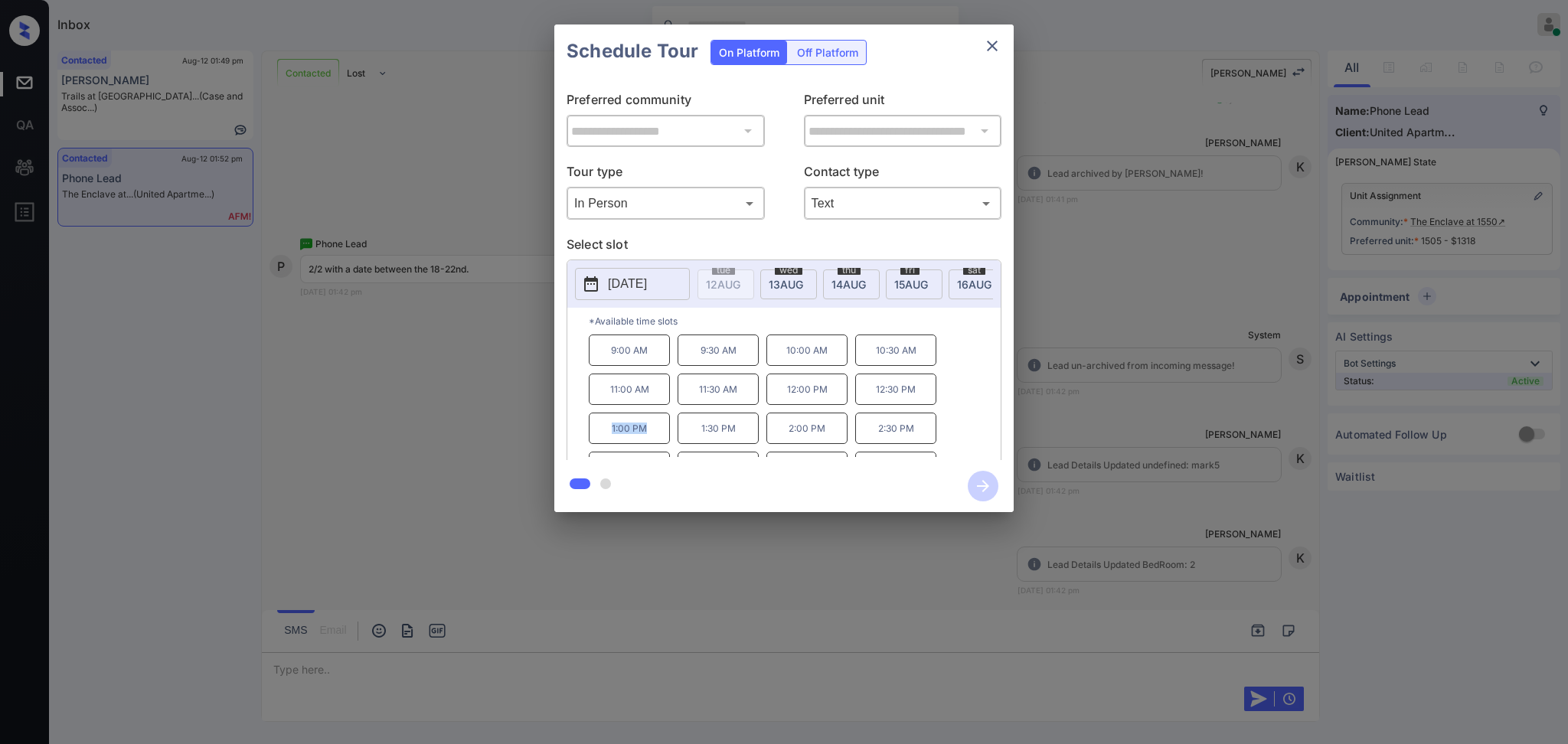
drag, startPoint x: 611, startPoint y: 446, endPoint x: 905, endPoint y: 222, distance: 369.6
click at [664, 443] on p "1:00 PM" at bounding box center [629, 428] width 82 height 32
copy p "1:00 PM"
click at [987, 43] on icon "close" at bounding box center [992, 45] width 18 height 18
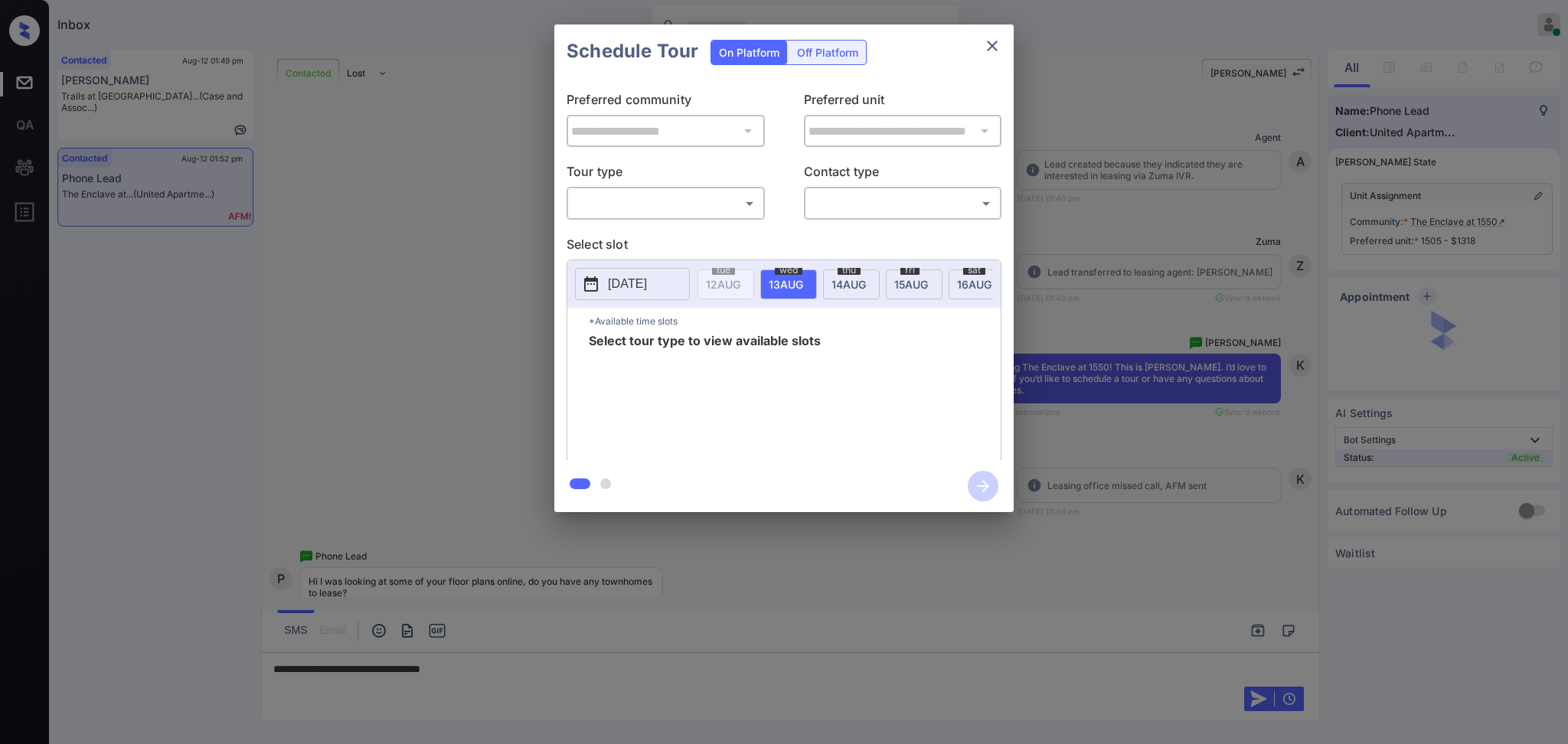
scroll to position [1976, 0]
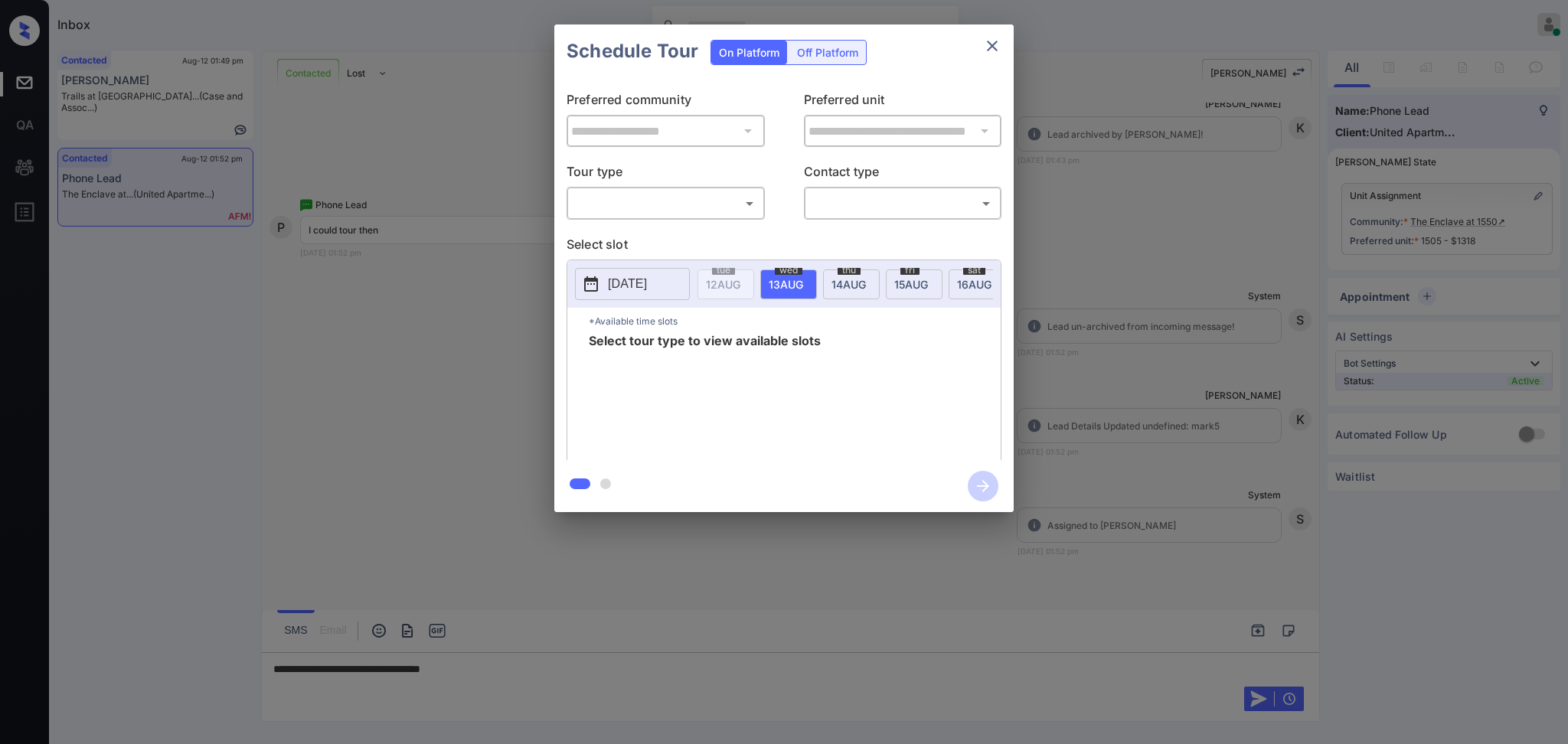
click at [661, 275] on button "[DATE]" at bounding box center [633, 283] width 115 height 32
click at [978, 52] on button "close" at bounding box center [993, 46] width 31 height 31
